Goal: Transaction & Acquisition: Purchase product/service

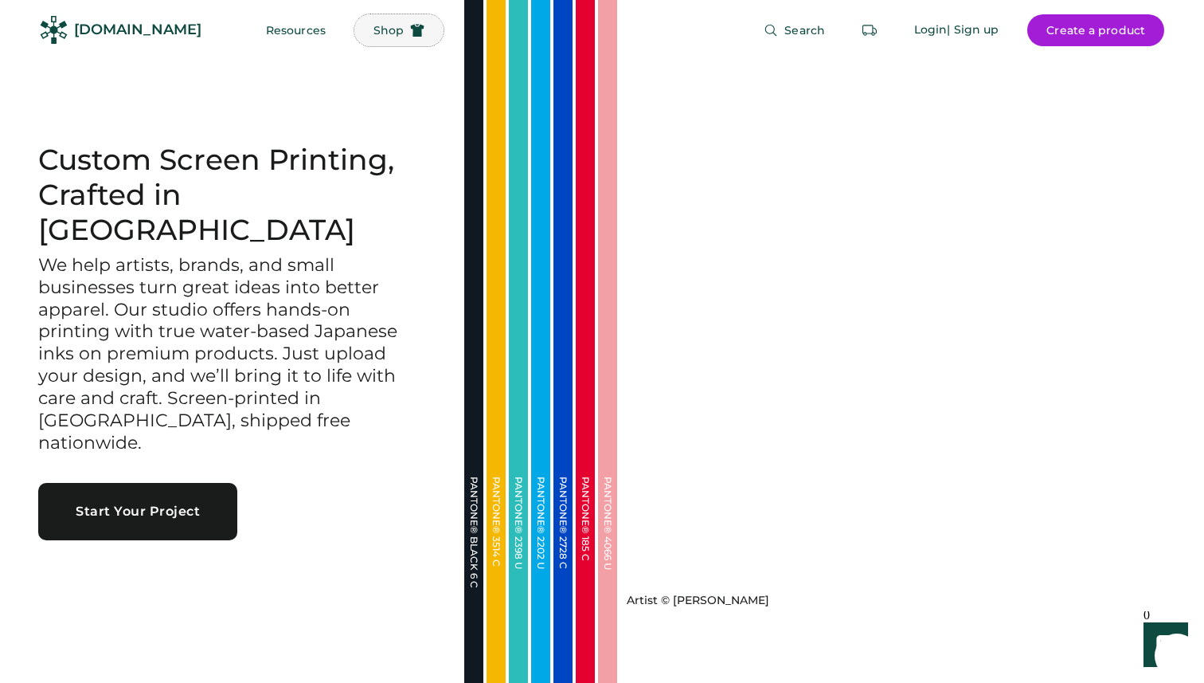
click at [374, 30] on span "Shop" at bounding box center [389, 30] width 30 height 11
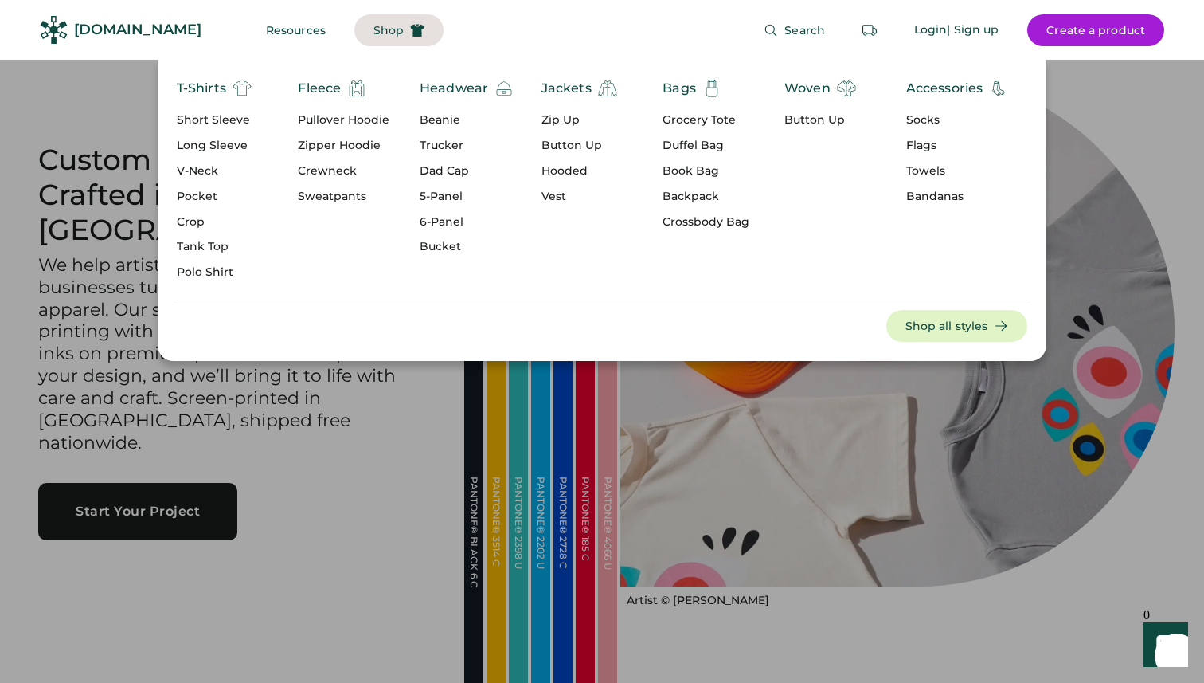
click at [446, 168] on div "Dad Cap" at bounding box center [467, 171] width 94 height 16
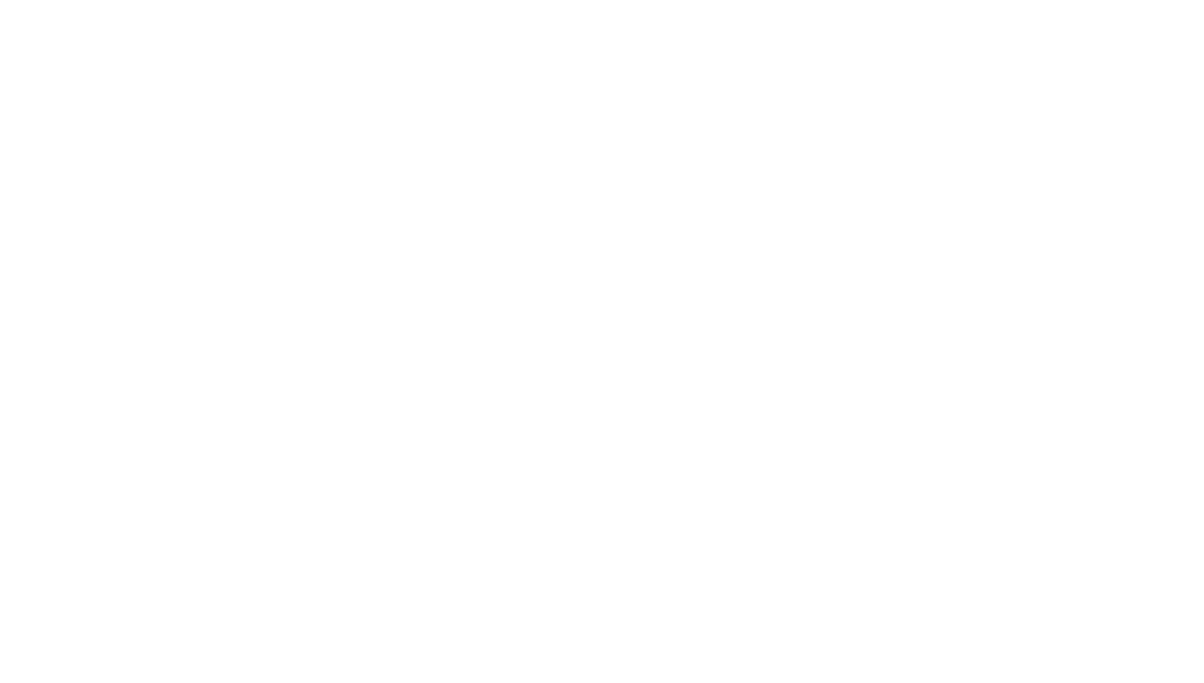
select select "*****"
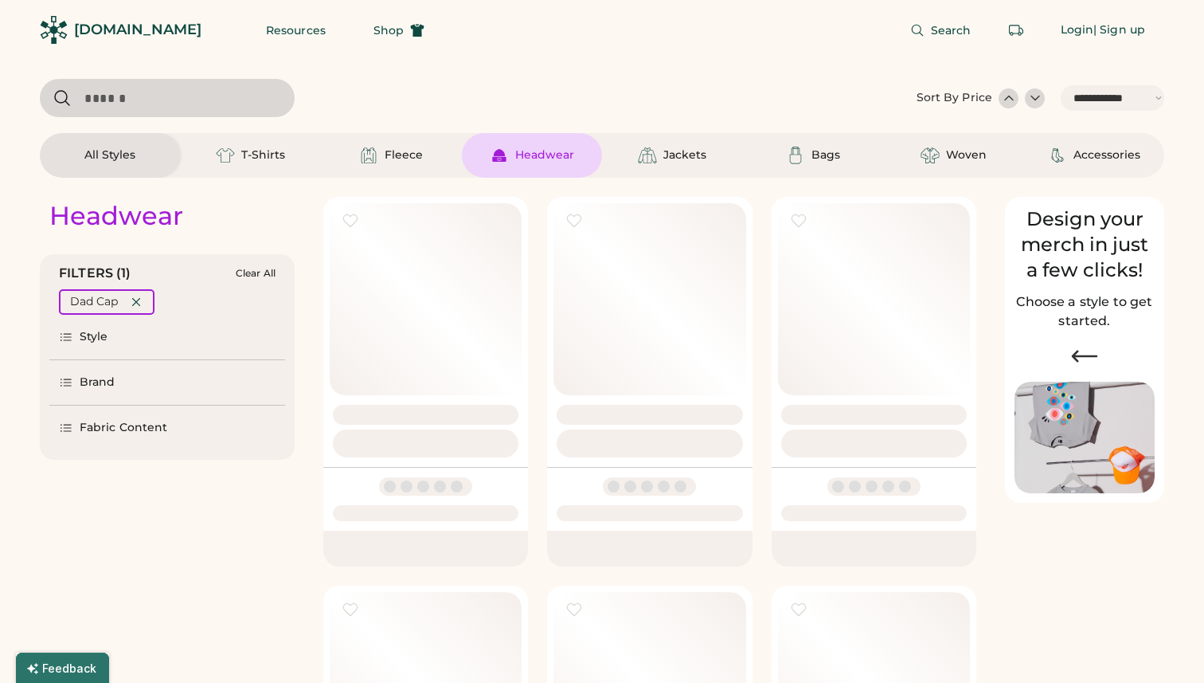
scroll to position [17, 0]
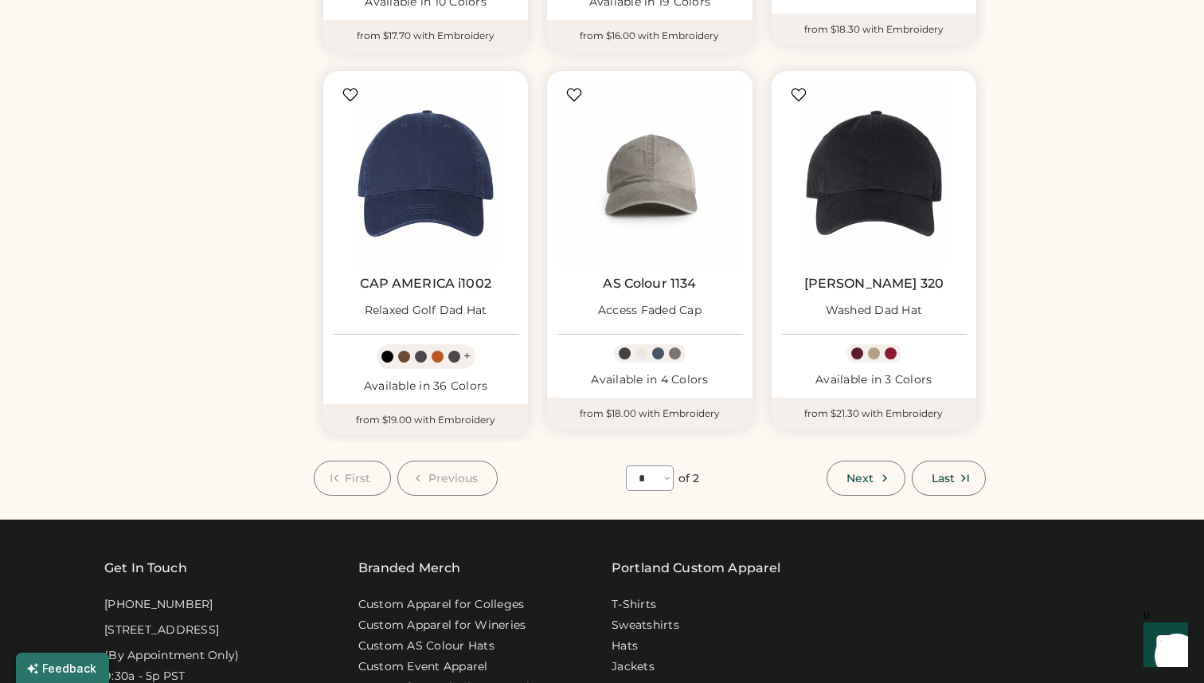
scroll to position [1326, 0]
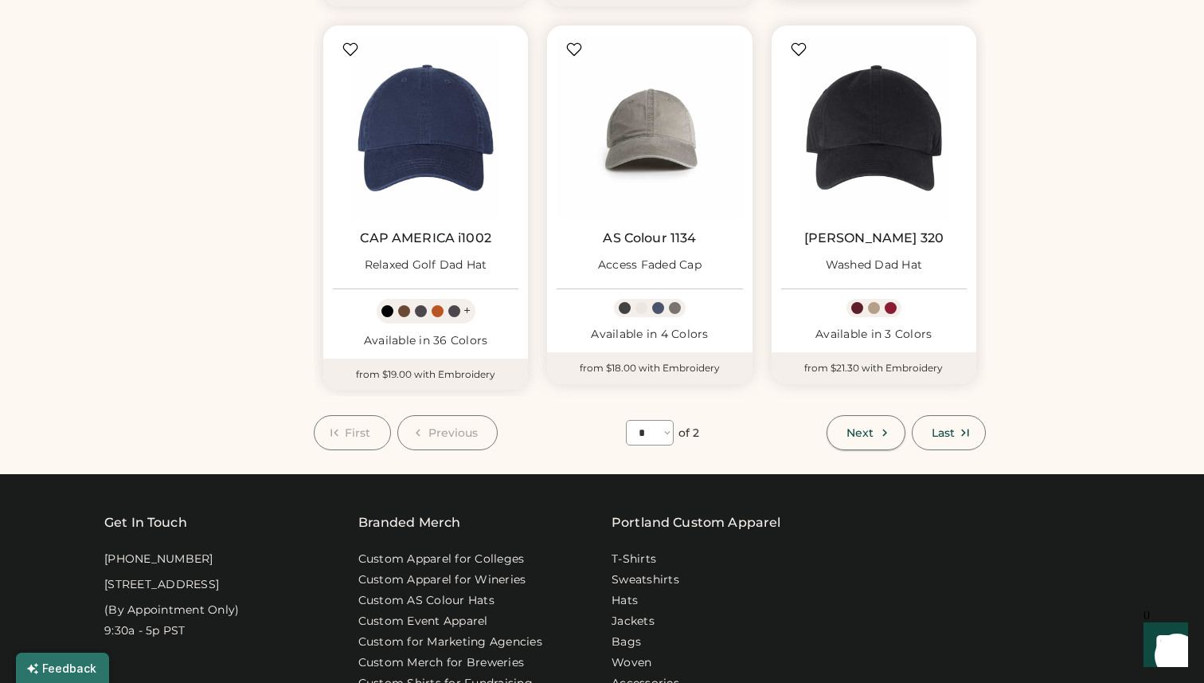
click at [860, 435] on span "Next" at bounding box center [860, 432] width 27 height 11
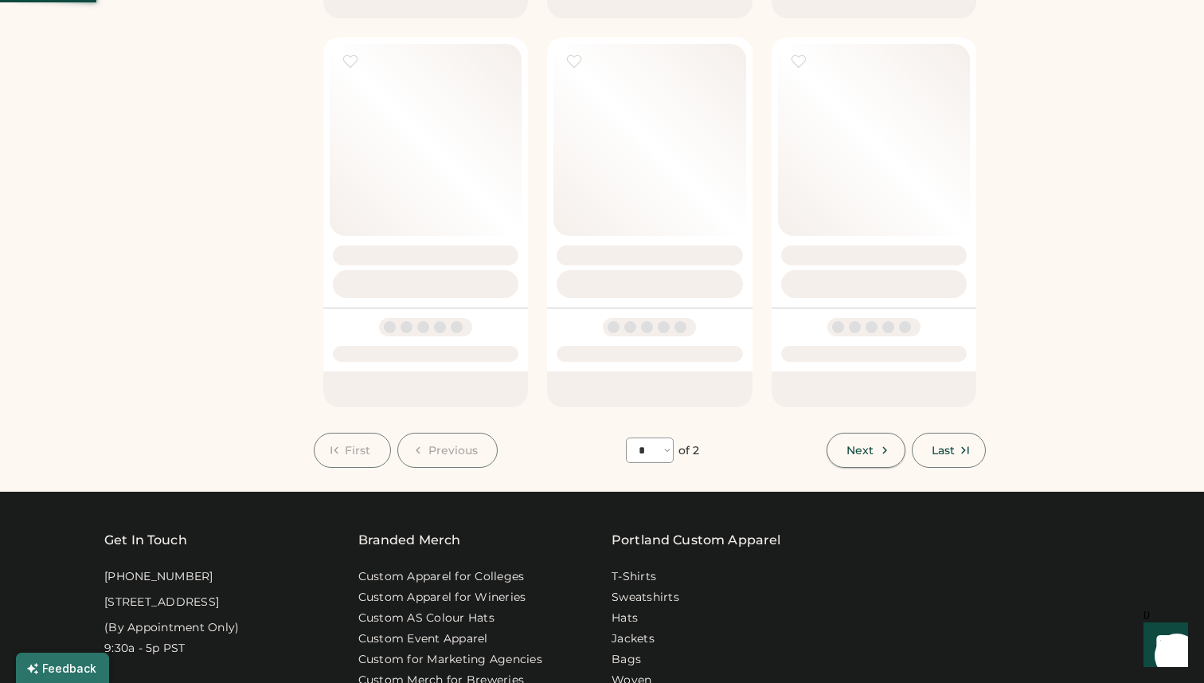
select select "*"
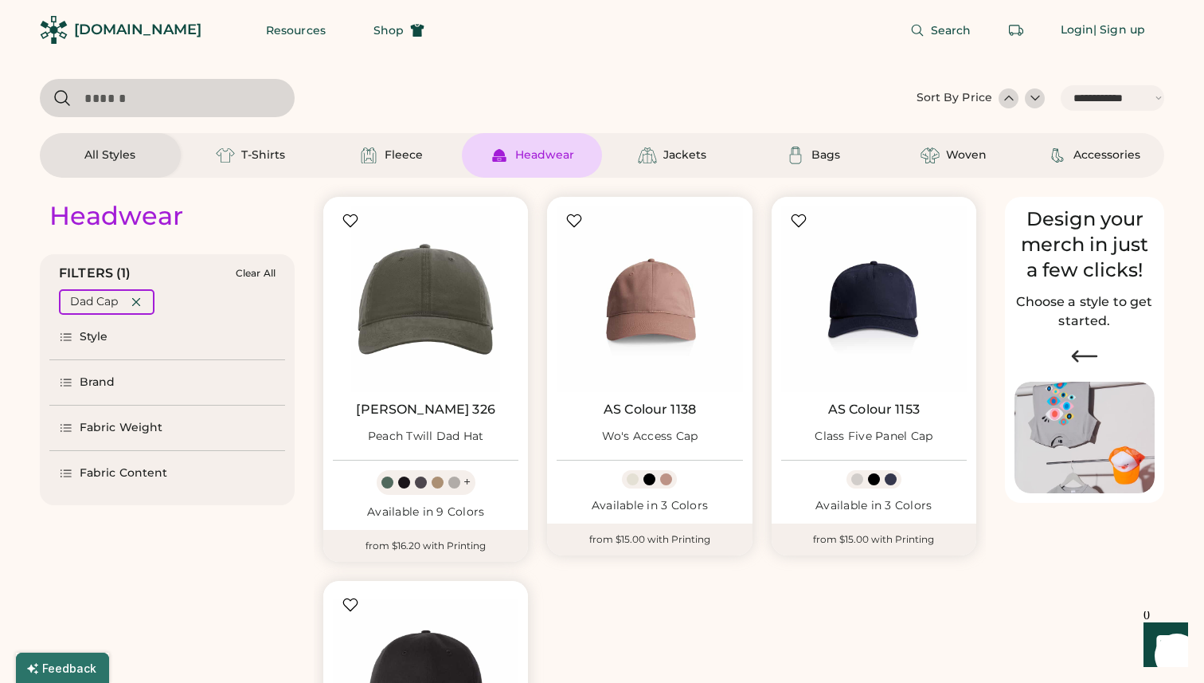
click at [110, 31] on div "[DOMAIN_NAME]" at bounding box center [137, 30] width 127 height 20
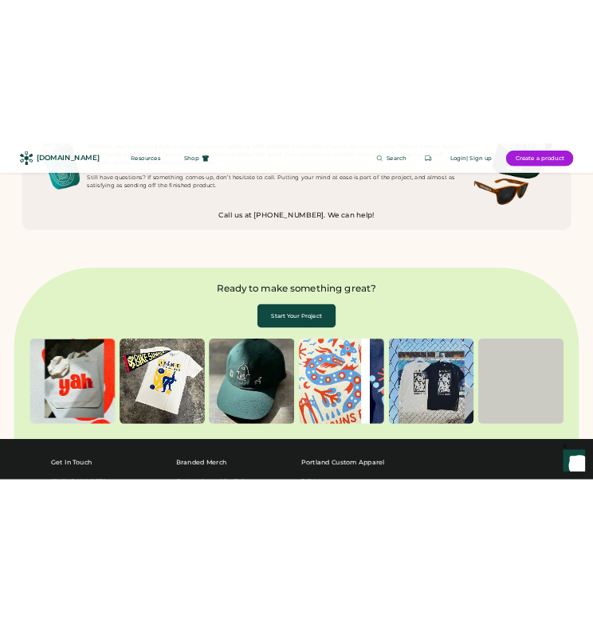
scroll to position [6555, 0]
